Goal: Transaction & Acquisition: Subscribe to service/newsletter

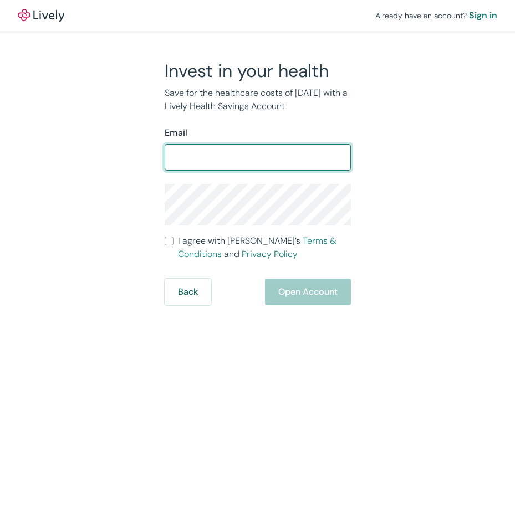
click at [220, 162] on input "Email" at bounding box center [258, 157] width 186 height 22
type input "livelyme"
type input "[EMAIL_ADDRESS][DOMAIN_NAME]"
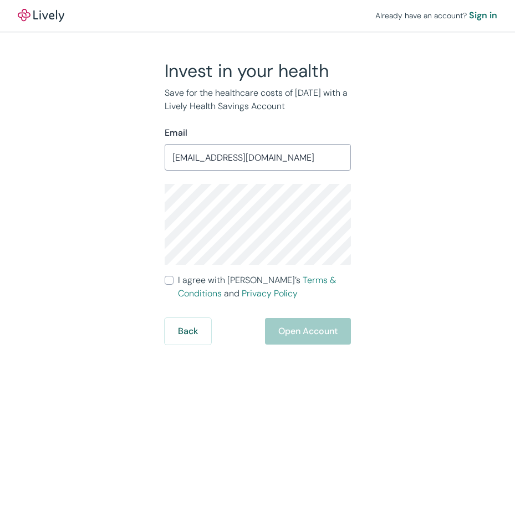
click at [168, 282] on input "I agree with Lively’s Terms & Conditions and Privacy Policy" at bounding box center [169, 280] width 9 height 9
checkbox input "true"
click at [316, 403] on div "Already have an account? Sign in Invest in your health Save for the healthcare …" at bounding box center [257, 254] width 515 height 508
click at [296, 330] on button "Open Account" at bounding box center [308, 331] width 86 height 27
